Goal: Task Accomplishment & Management: Use online tool/utility

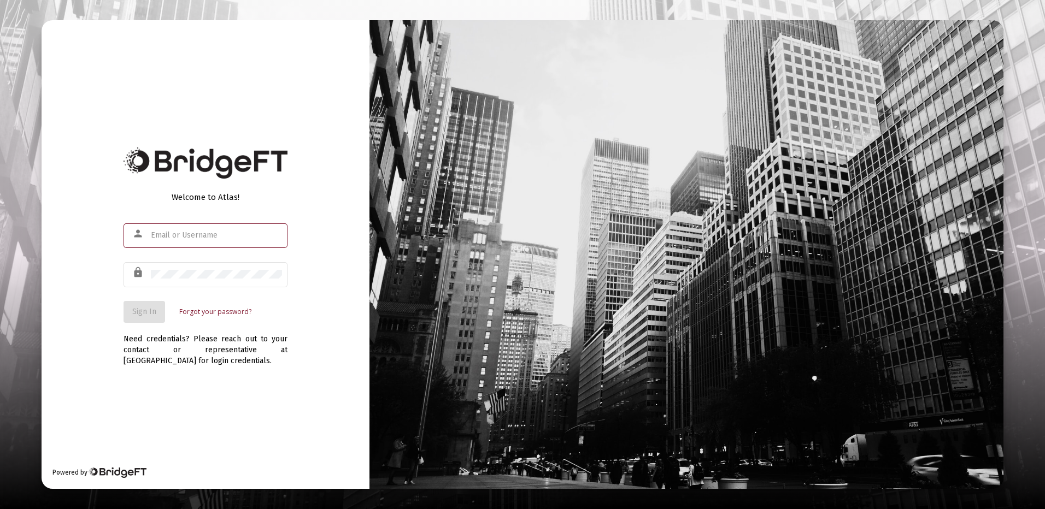
click at [164, 234] on input "text" at bounding box center [216, 235] width 131 height 9
type input "[PERSON_NAME][EMAIL_ADDRESS][DOMAIN_NAME]"
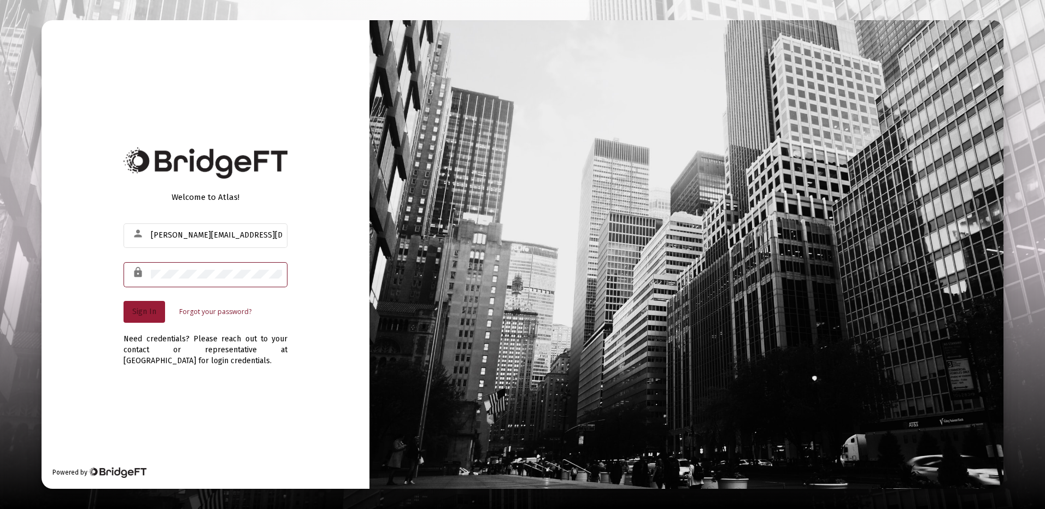
click at [145, 308] on span "Sign In" at bounding box center [144, 311] width 24 height 9
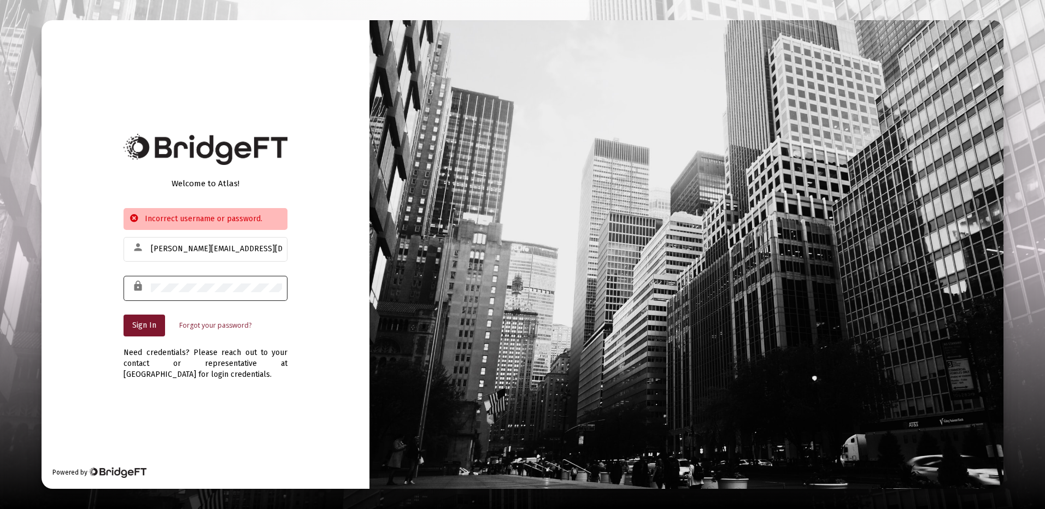
drag, startPoint x: 148, startPoint y: 284, endPoint x: 133, endPoint y: 293, distance: 17.4
click at [150, 284] on div "lock" at bounding box center [139, 286] width 21 height 19
click at [150, 286] on div "lock" at bounding box center [205, 287] width 164 height 27
drag, startPoint x: 150, startPoint y: 287, endPoint x: 691, endPoint y: 249, distance: 542.3
click at [520, 279] on div "Welcome to Atlas! Incorrect username or password. person [PERSON_NAME][EMAIL_AD…" at bounding box center [522, 254] width 961 height 468
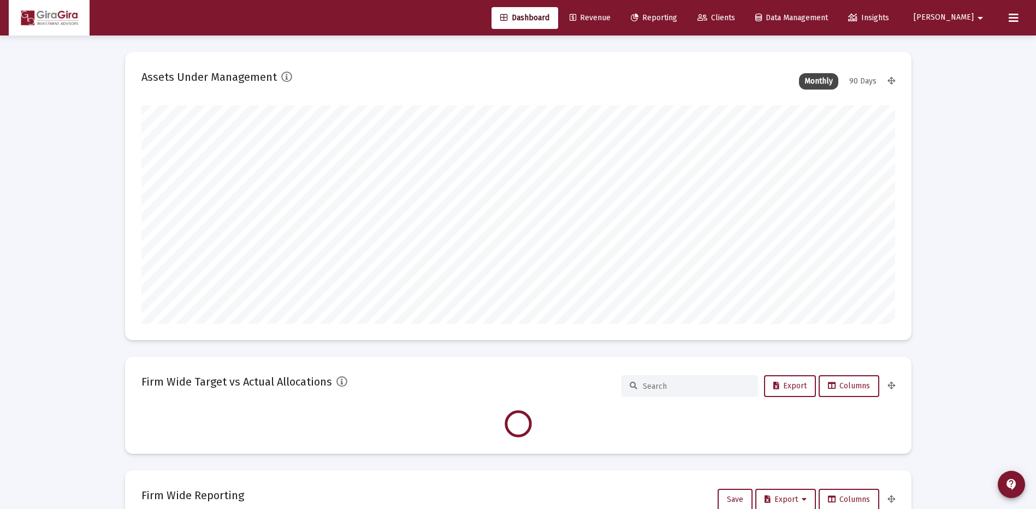
scroll to position [219, 406]
type input "[DATE]"
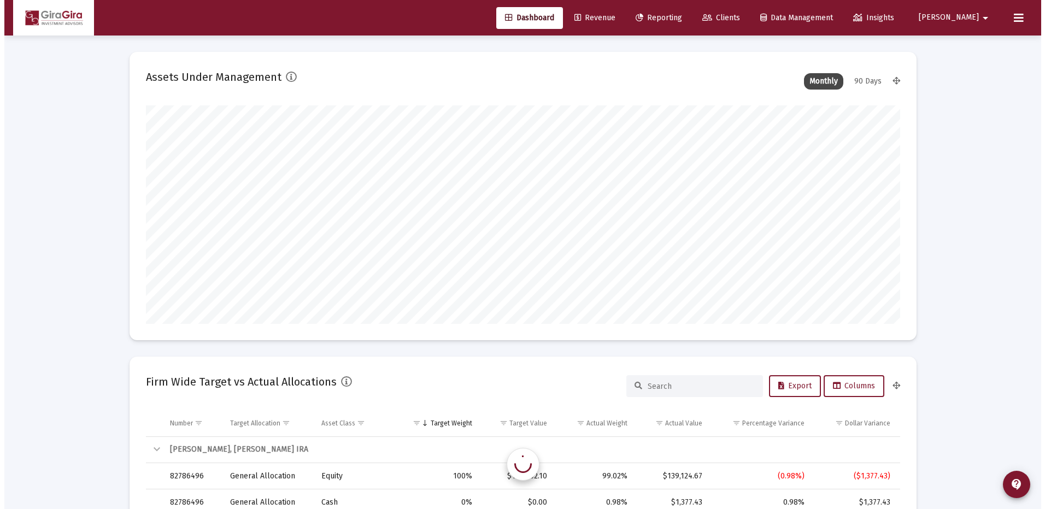
scroll to position [219, 352]
click at [678, 15] on span "Reporting" at bounding box center [654, 17] width 46 height 9
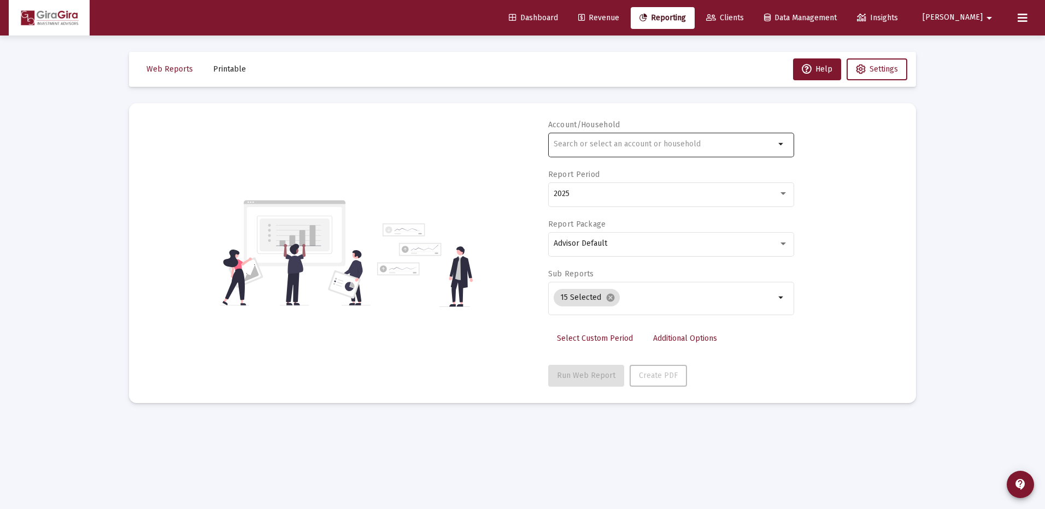
click at [577, 146] on input "text" at bounding box center [663, 144] width 221 height 9
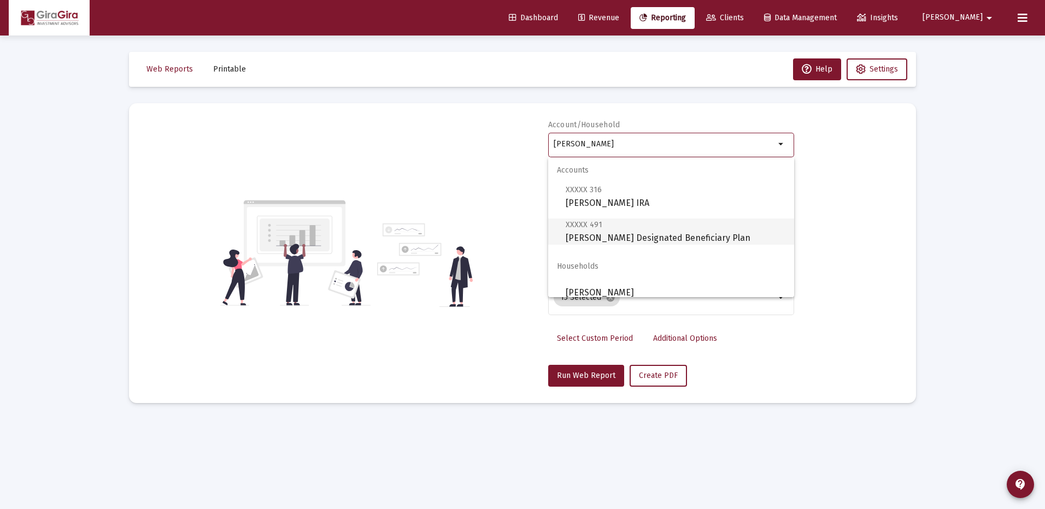
click at [617, 233] on span "XXXXX 491 [PERSON_NAME] Designated Beneficiary Plan" at bounding box center [675, 231] width 220 height 27
type input "[PERSON_NAME] Designated Beneficiary Plan"
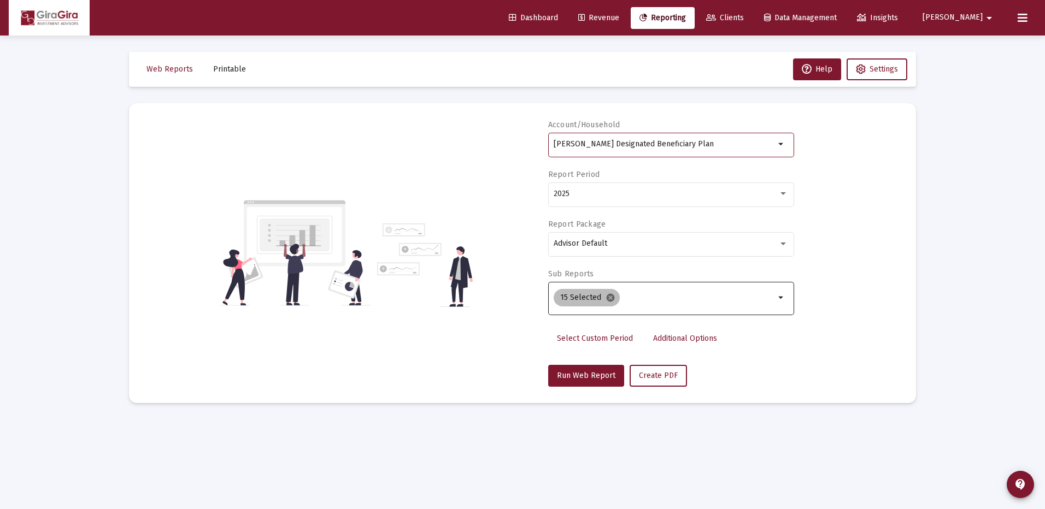
click at [609, 296] on mat-icon "cancel" at bounding box center [610, 298] width 10 height 10
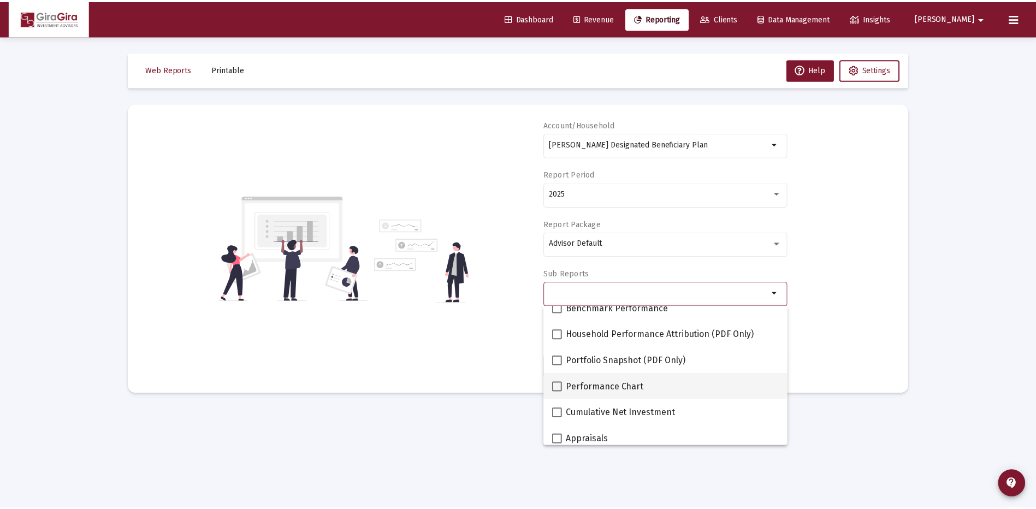
scroll to position [109, 0]
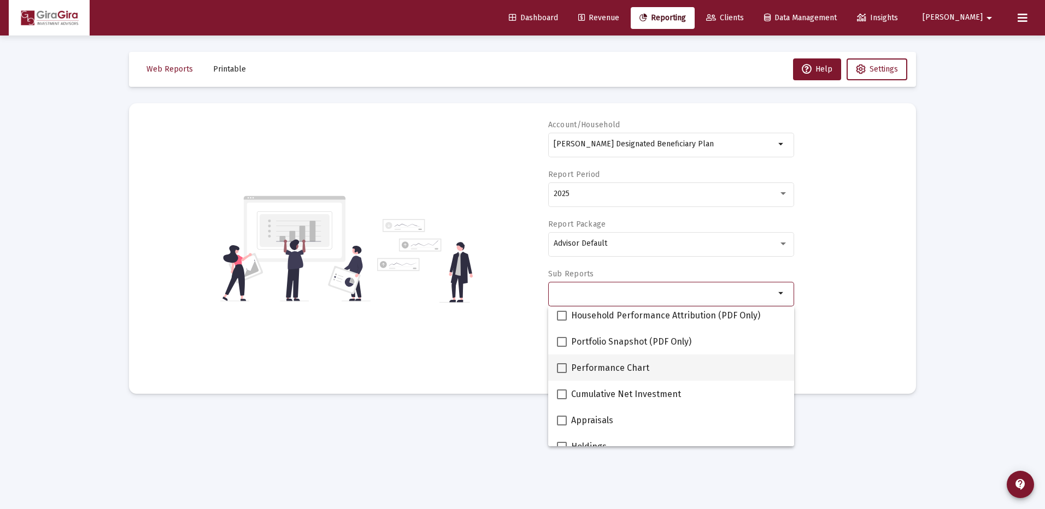
click at [563, 370] on span at bounding box center [562, 368] width 10 height 10
click at [562, 373] on input "Performance Chart" at bounding box center [561, 373] width 1 height 1
checkbox input "true"
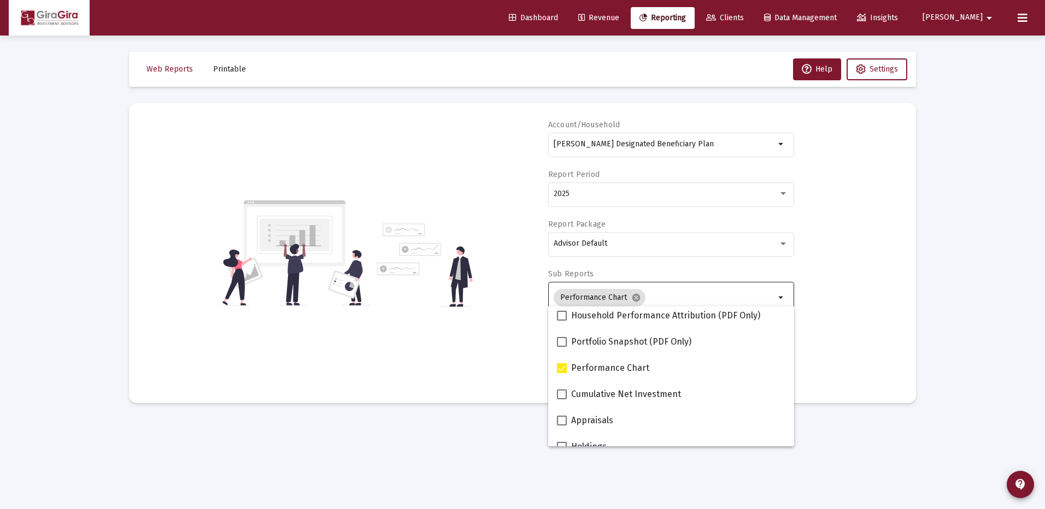
click at [845, 329] on div "Account/Household [PERSON_NAME] Designated Beneficiary Plan arrow_drop_down Rep…" at bounding box center [522, 253] width 754 height 267
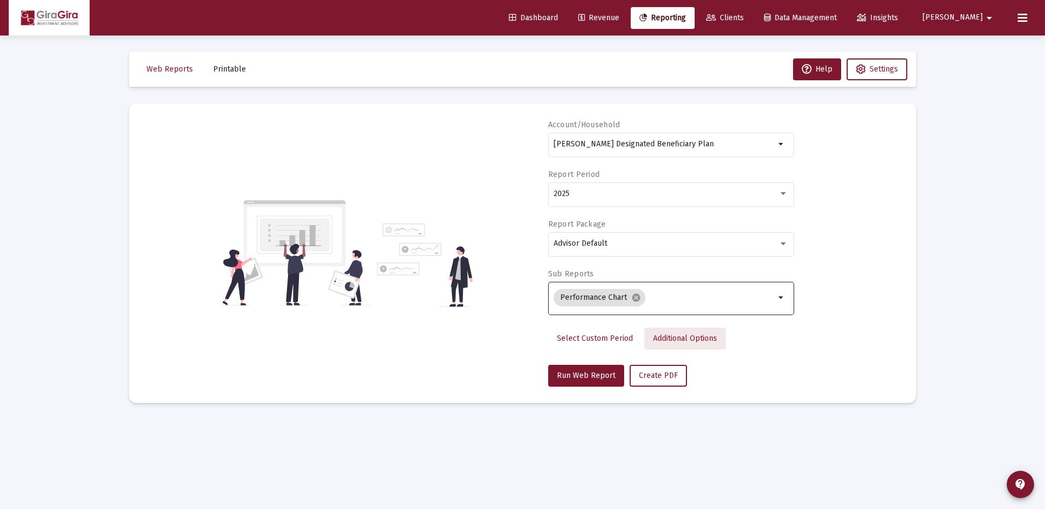
click at [675, 339] on span "Additional Options" at bounding box center [685, 338] width 64 height 9
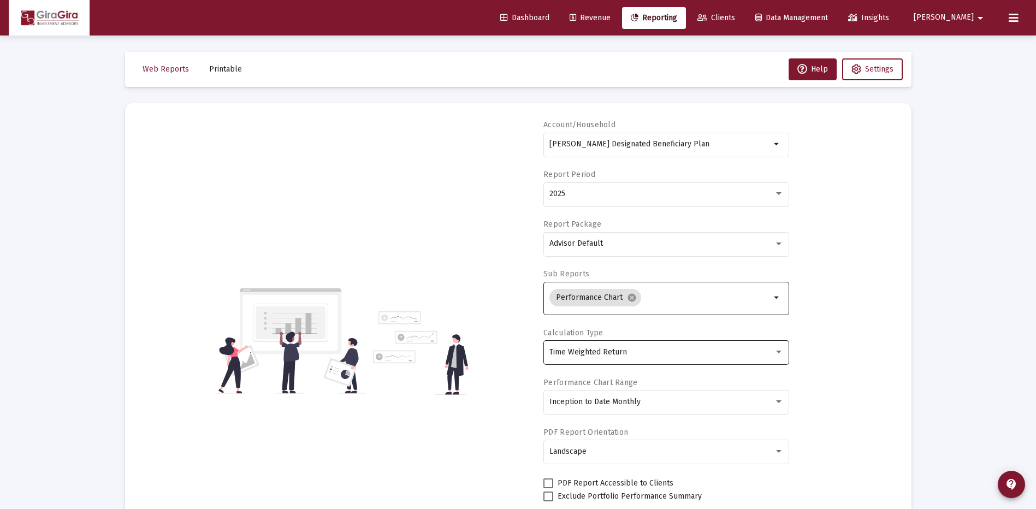
click at [617, 350] on span "Time Weighted Return" at bounding box center [589, 351] width 78 height 9
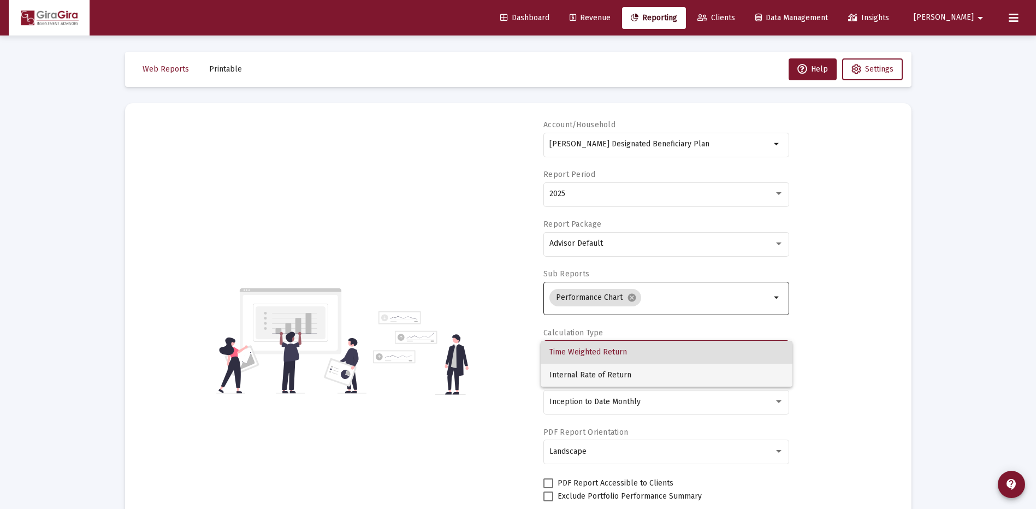
click at [597, 376] on span "Internal Rate of Return" at bounding box center [667, 375] width 234 height 23
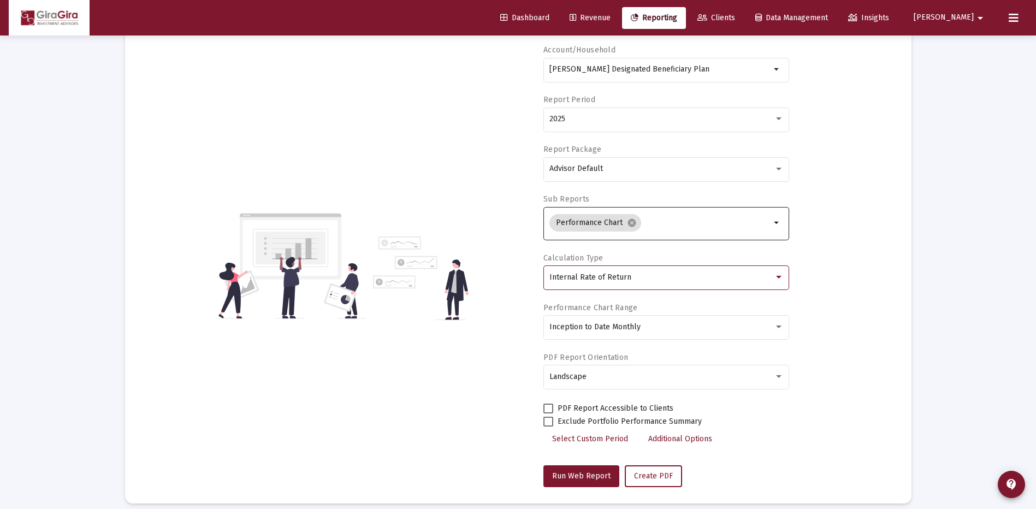
scroll to position [86, 0]
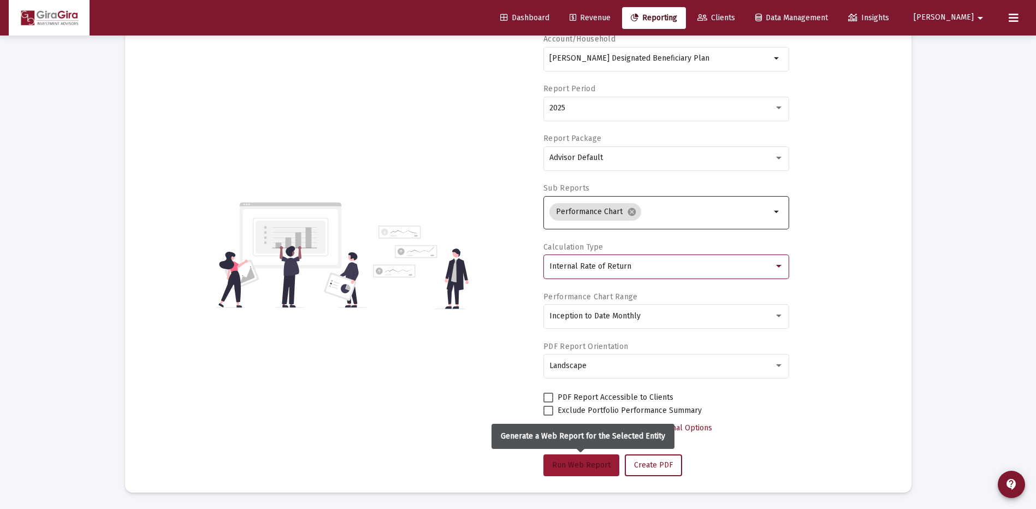
click at [580, 466] on span "Run Web Report" at bounding box center [581, 465] width 58 height 9
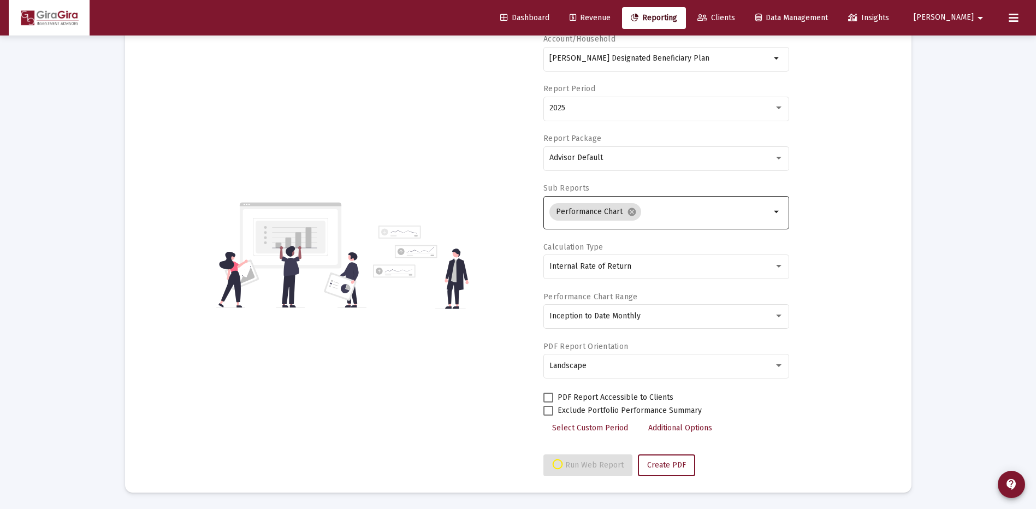
select select "View all"
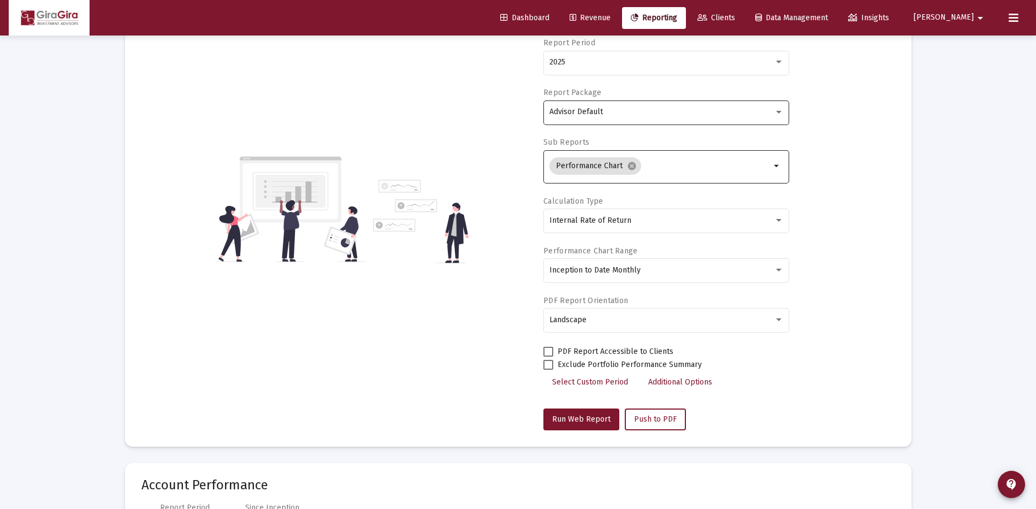
scroll to position [34, 0]
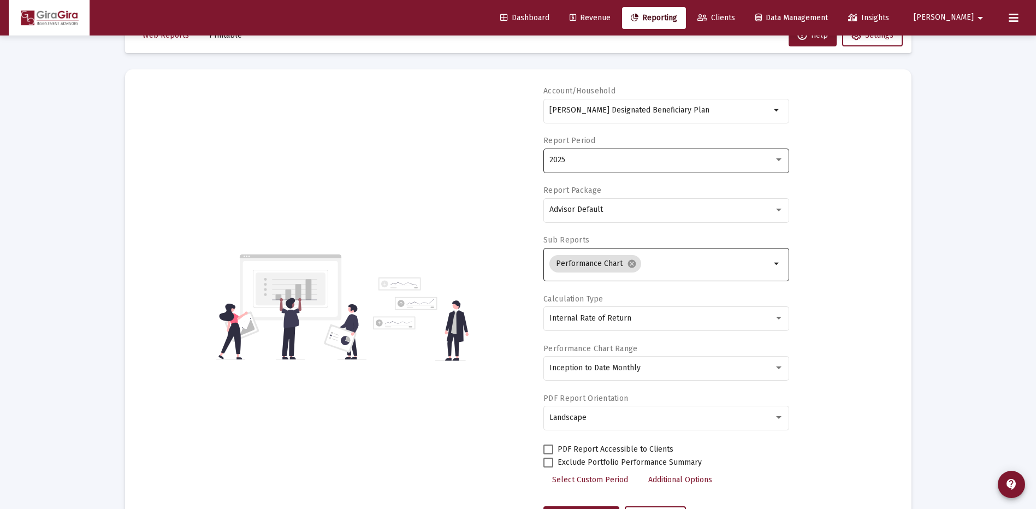
click at [577, 163] on div "2025" at bounding box center [662, 160] width 225 height 9
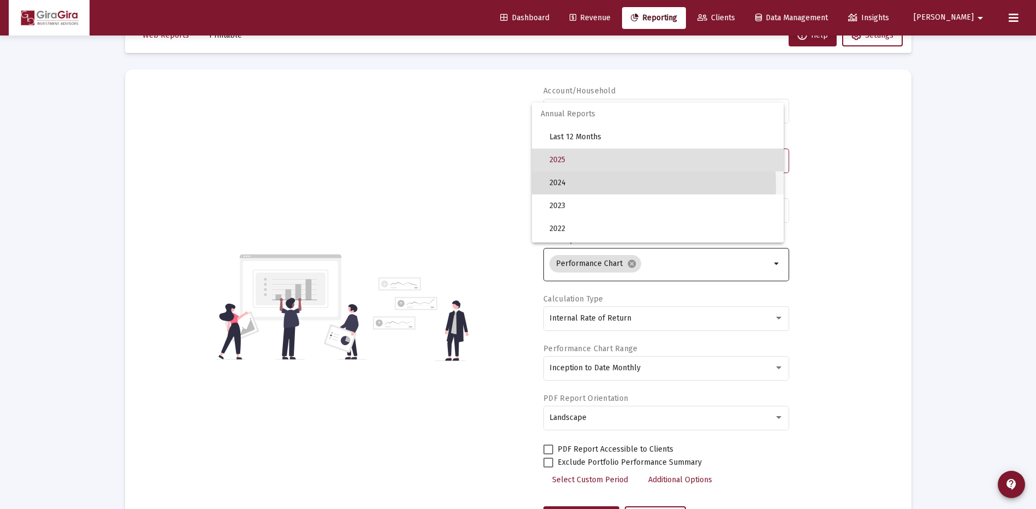
click at [566, 186] on span "2024" at bounding box center [663, 183] width 226 height 23
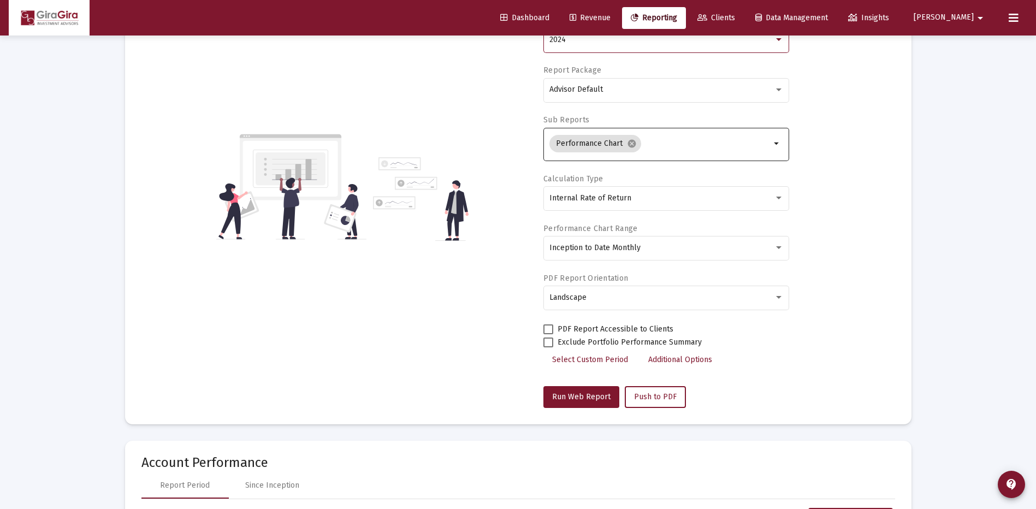
scroll to position [252, 0]
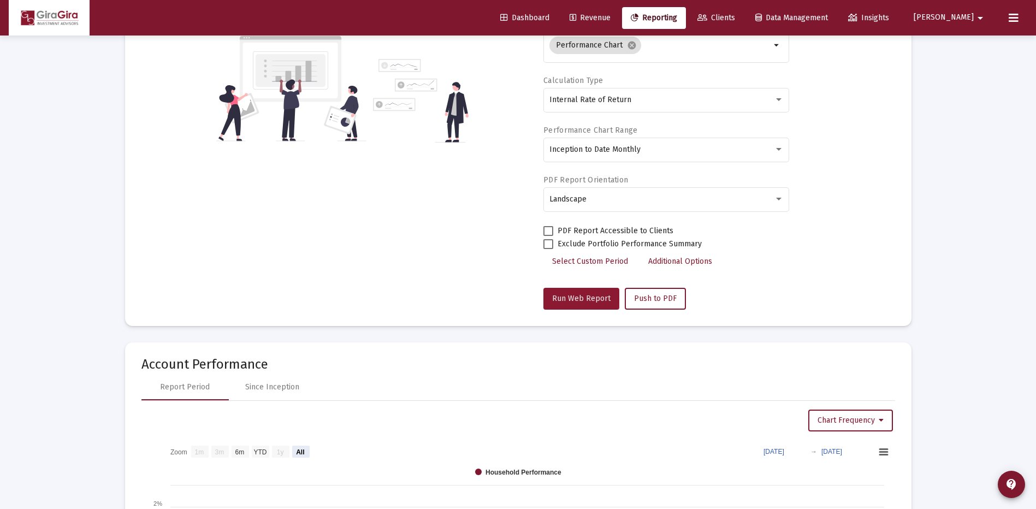
click at [579, 297] on span "Run Web Report" at bounding box center [581, 298] width 58 height 9
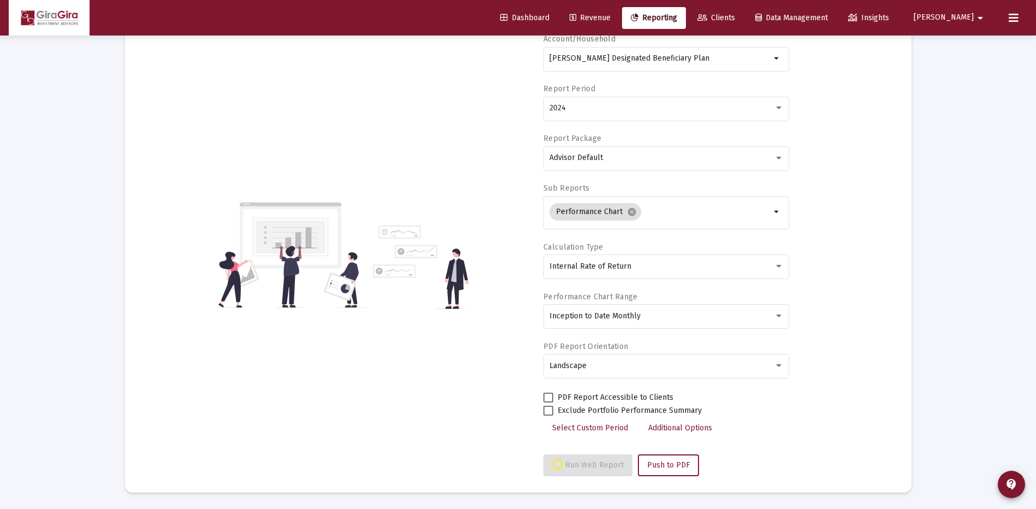
select select "View all"
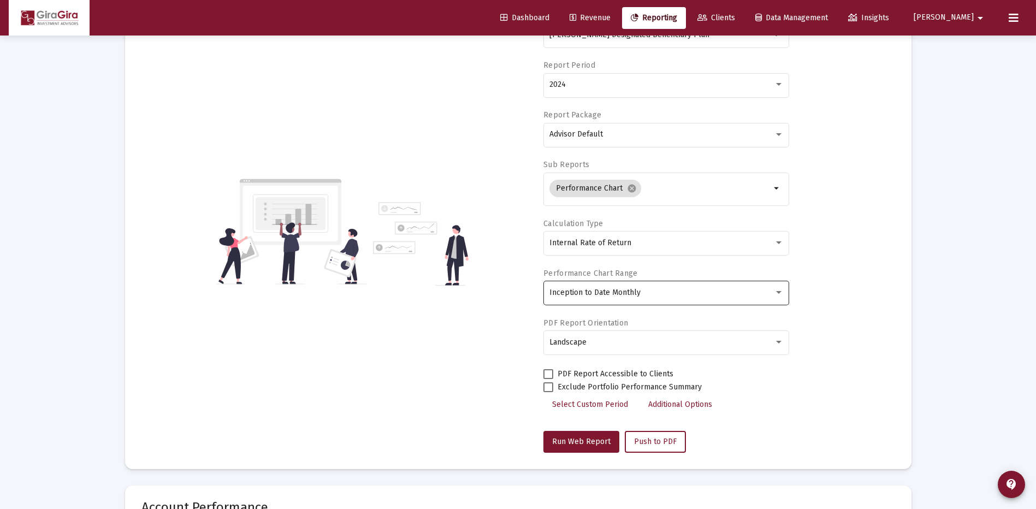
scroll to position [0, 0]
